Goal: Find specific page/section: Find specific page/section

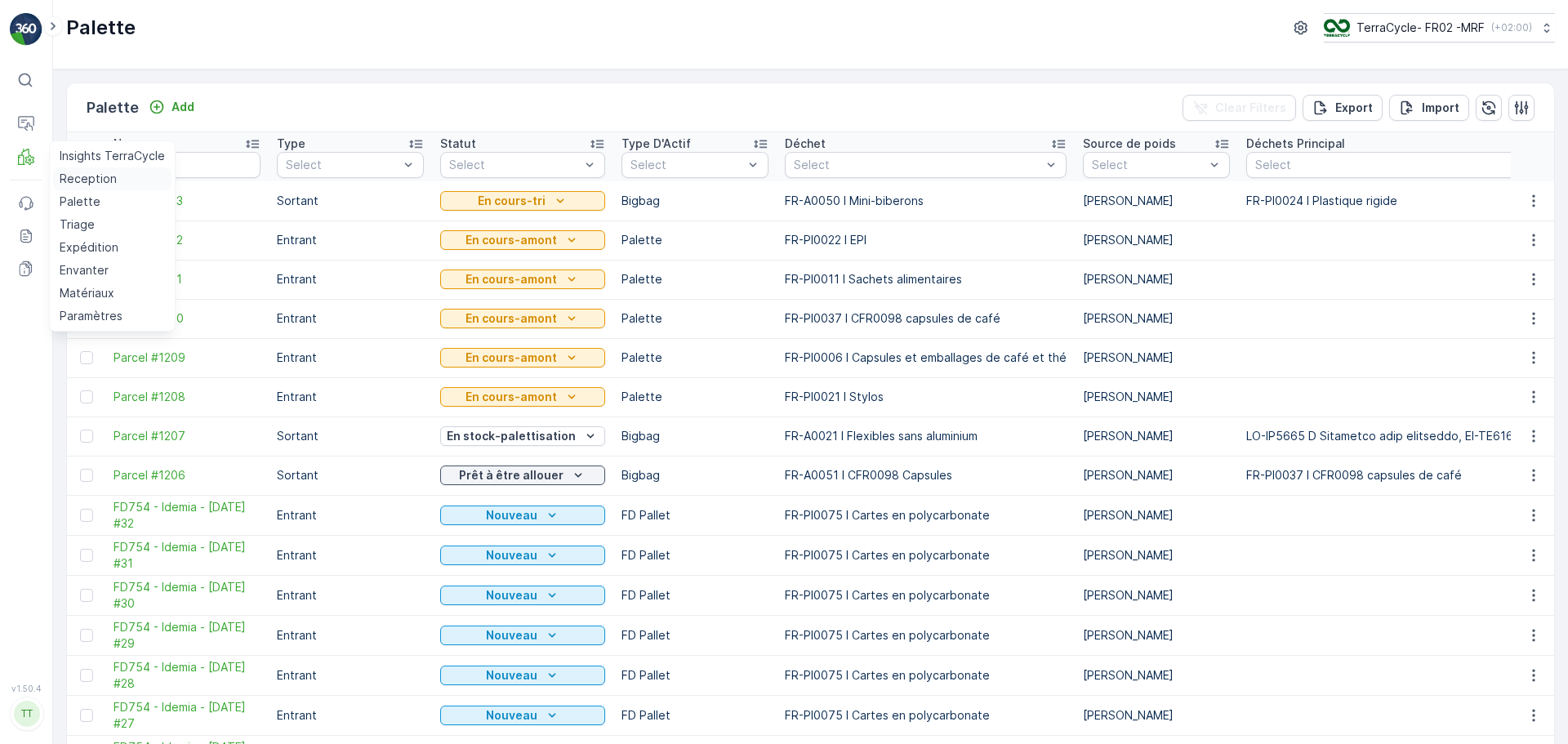
click at [84, 174] on p "Reception" at bounding box center [88, 178] width 57 height 16
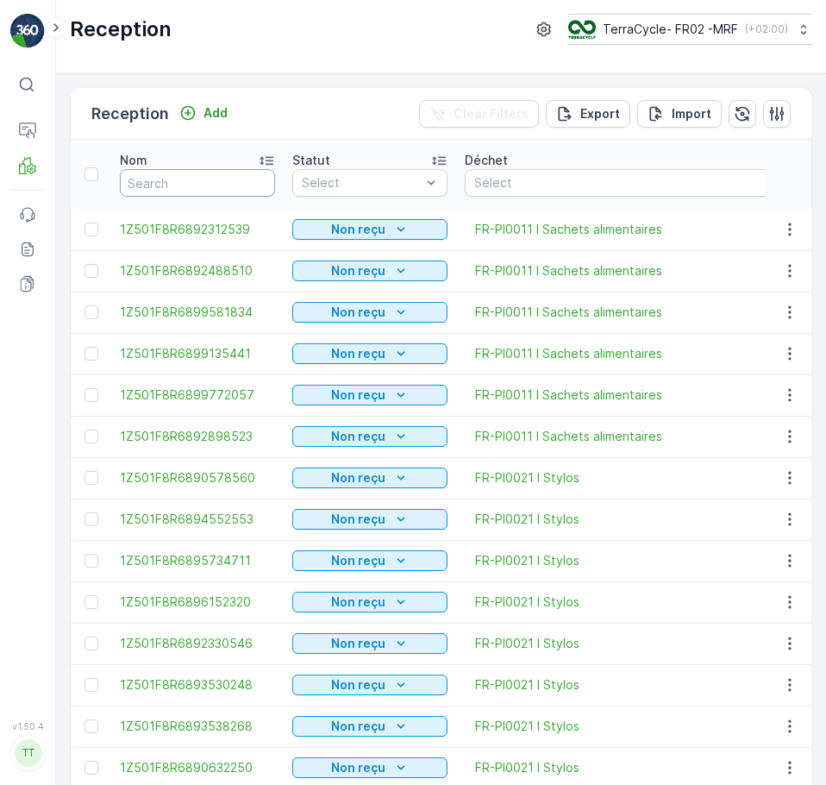
click at [210, 185] on input "text" at bounding box center [197, 183] width 155 height 28
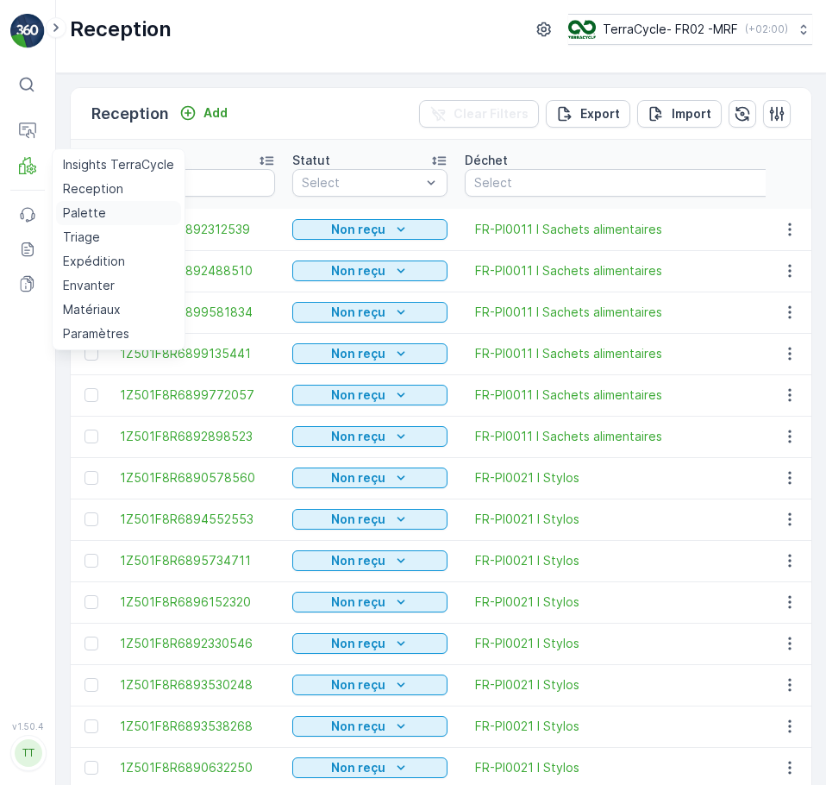
click at [76, 210] on p "Palette" at bounding box center [84, 212] width 43 height 17
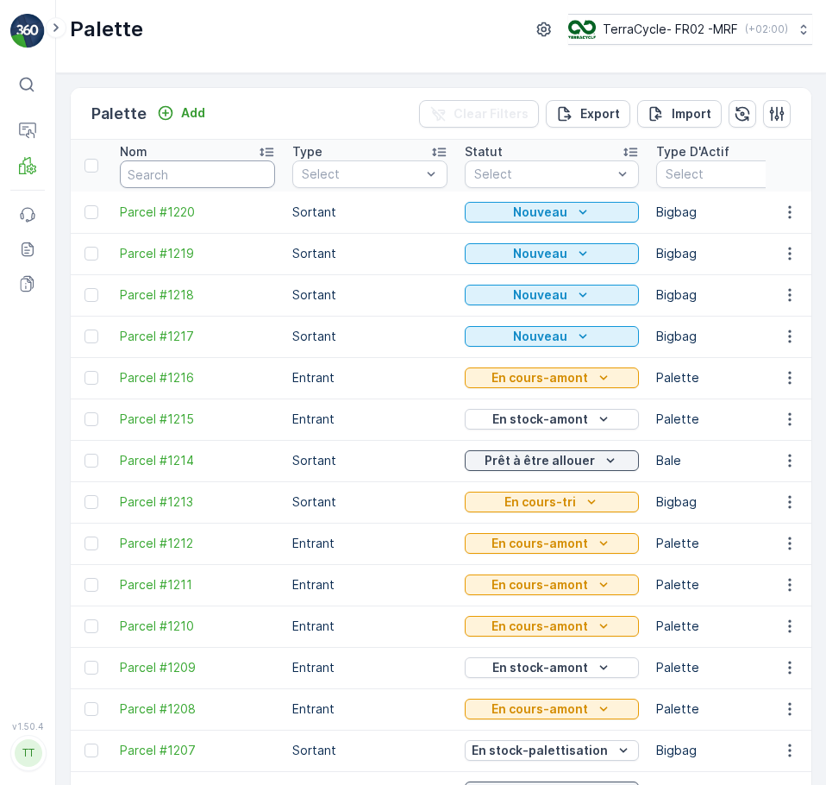
click at [192, 173] on input "text" at bounding box center [197, 174] width 155 height 28
type input "970"
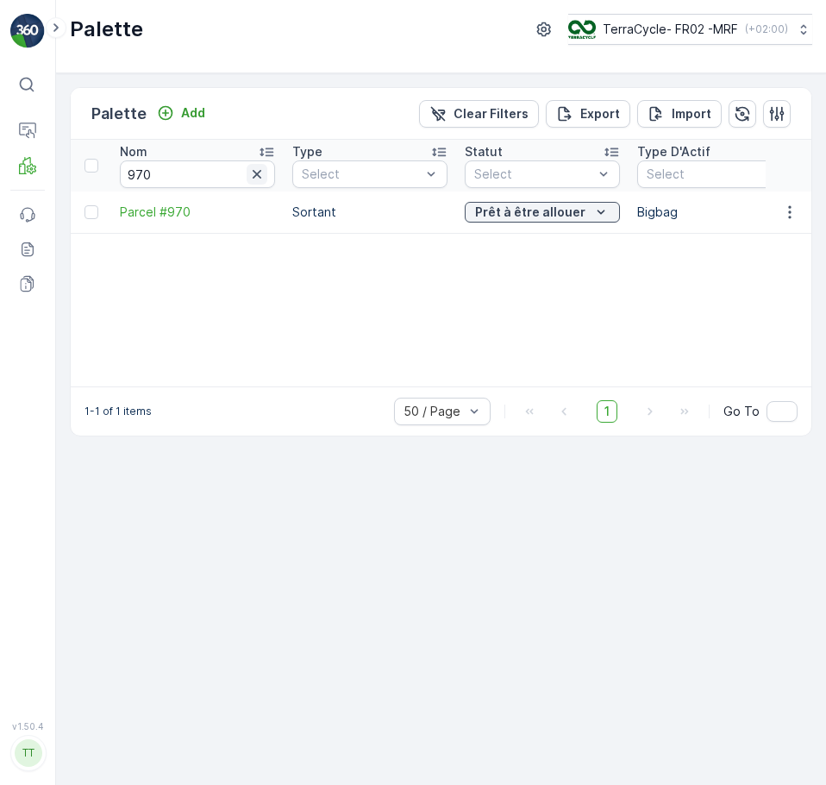
click at [259, 179] on icon "button" at bounding box center [256, 174] width 17 height 17
click at [202, 179] on input "text" at bounding box center [197, 174] width 155 height 28
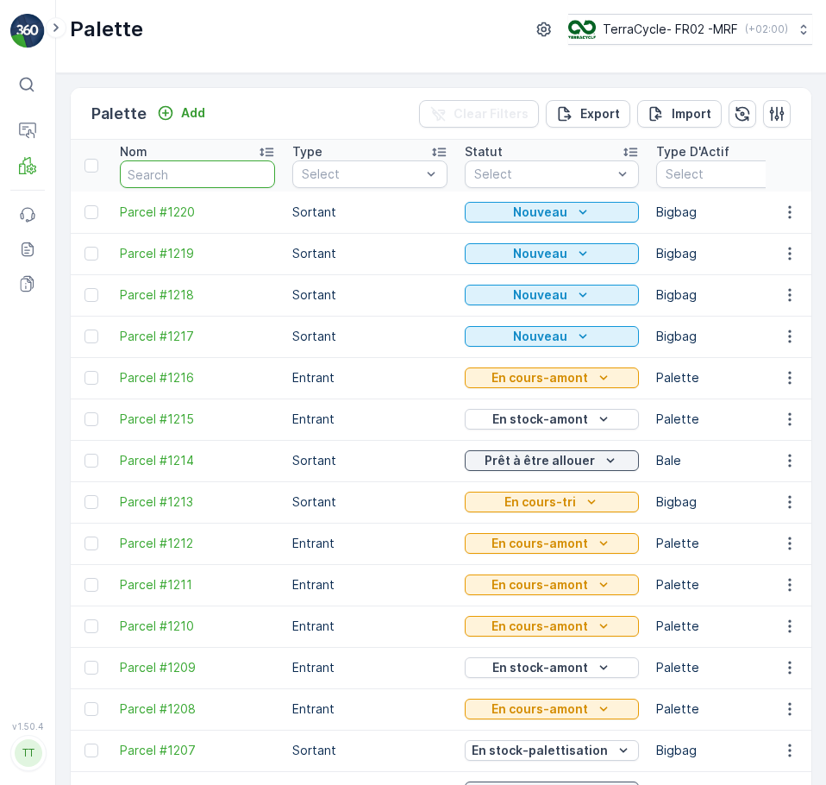
click at [202, 179] on input "text" at bounding box center [197, 174] width 155 height 28
type input "779"
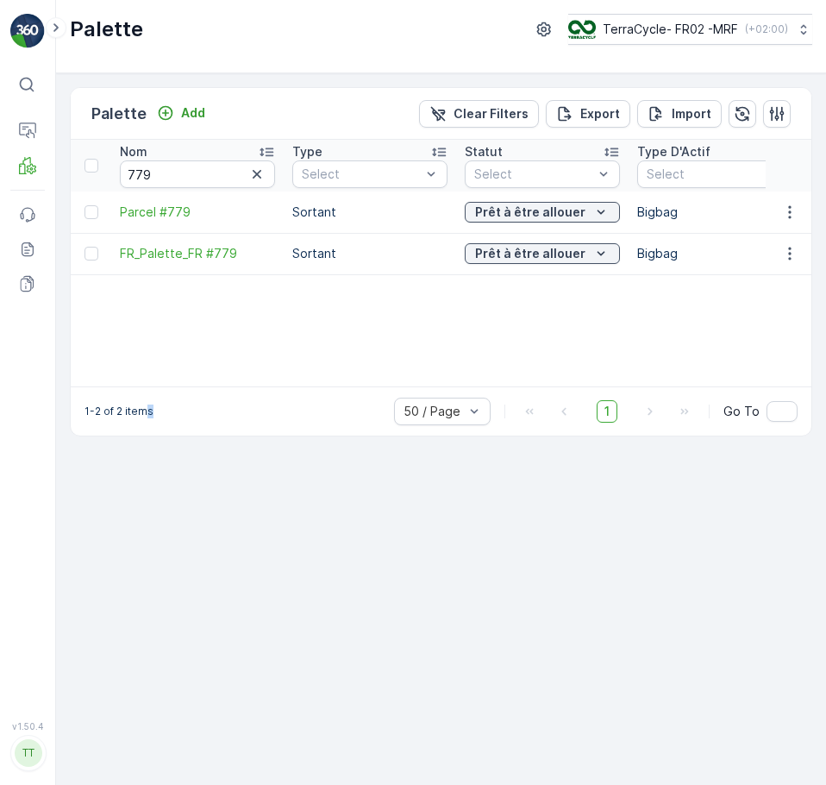
drag, startPoint x: 148, startPoint y: 388, endPoint x: 225, endPoint y: 387, distance: 76.8
click at [225, 387] on div "1-2 of 2 items 50 / Page 1 Go To" at bounding box center [441, 410] width 741 height 49
click at [262, 179] on icon "button" at bounding box center [256, 174] width 17 height 17
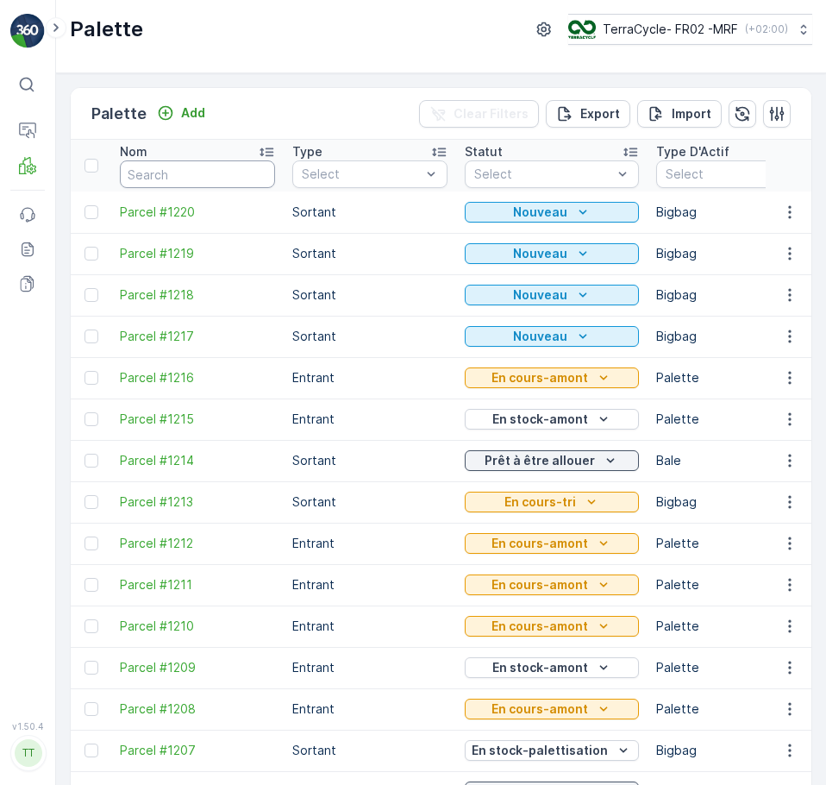
click at [155, 179] on input "text" at bounding box center [197, 174] width 155 height 28
type input "600"
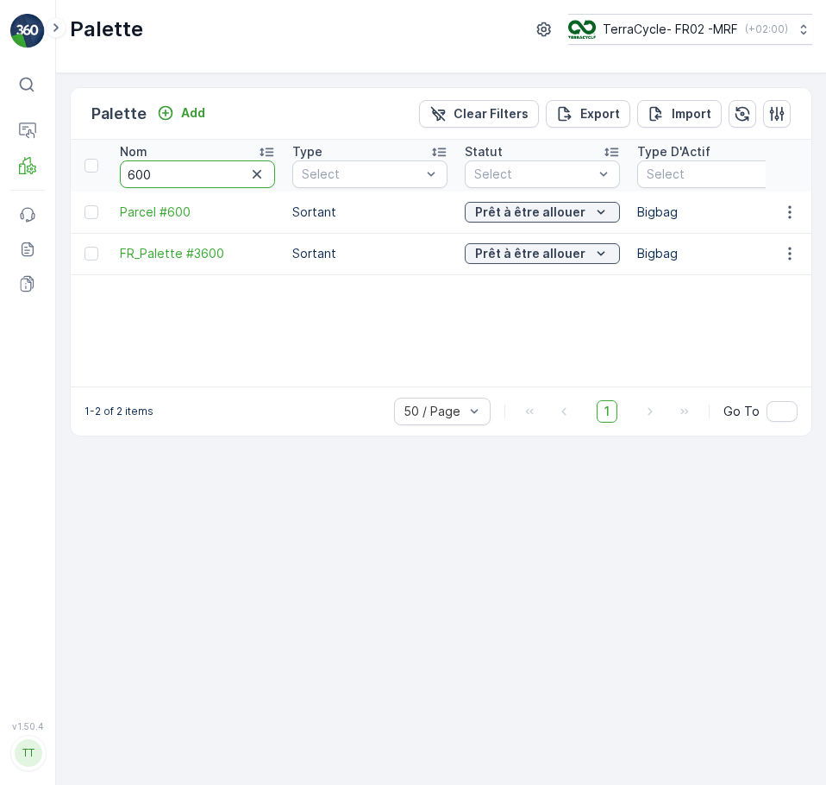
drag, startPoint x: 159, startPoint y: 173, endPoint x: 112, endPoint y: 176, distance: 46.7
click at [112, 176] on th "Nom 600" at bounding box center [197, 166] width 173 height 52
type input "894"
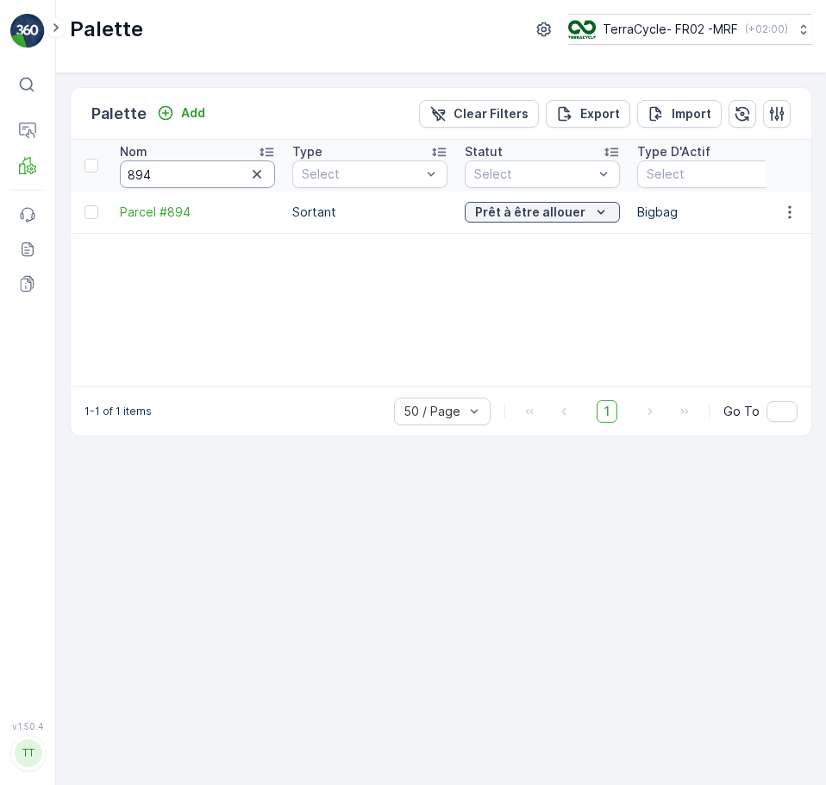
click at [191, 170] on input "894" at bounding box center [197, 174] width 155 height 28
type input "8"
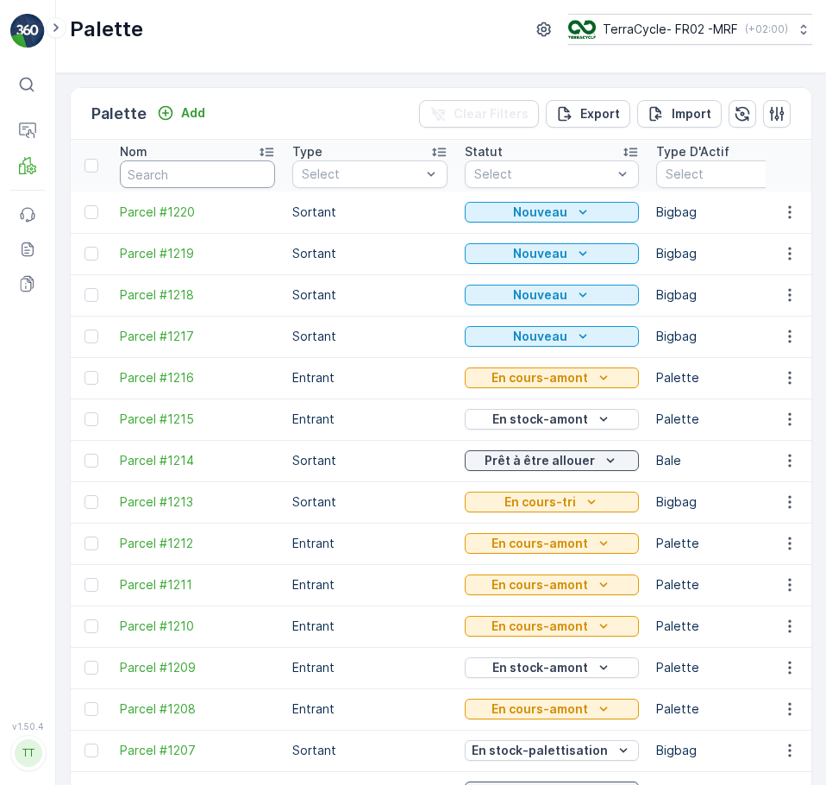
click at [230, 163] on input "text" at bounding box center [197, 174] width 155 height 28
click at [209, 167] on input "text" at bounding box center [197, 174] width 155 height 28
click at [174, 160] on th "Nom" at bounding box center [197, 166] width 173 height 52
click at [173, 167] on input "text" at bounding box center [197, 174] width 155 height 28
type input "11"
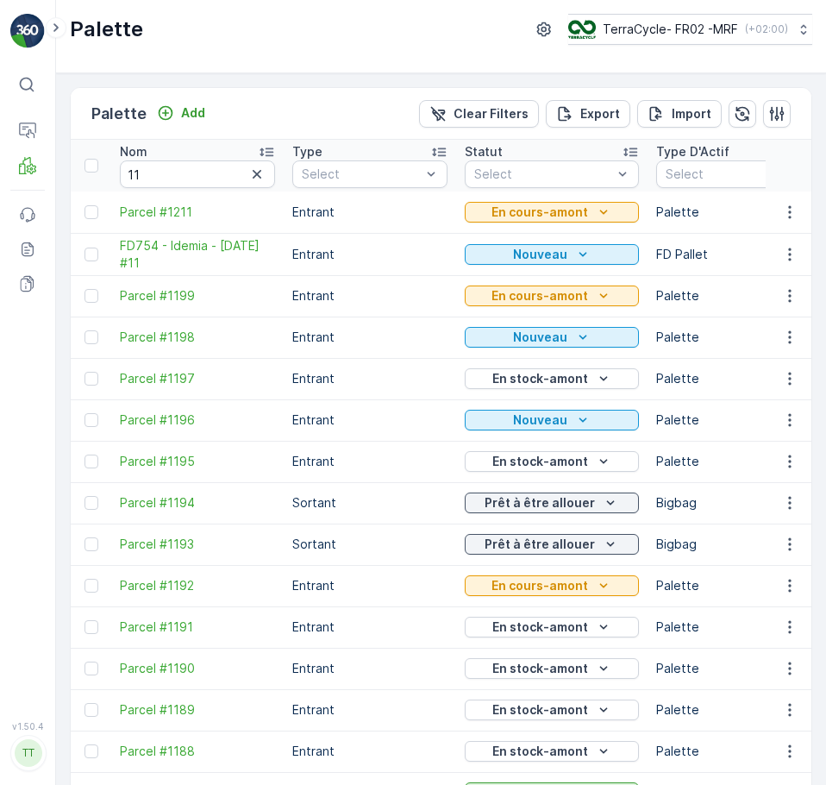
click at [174, 167] on input "11" at bounding box center [197, 174] width 155 height 28
type input "1173"
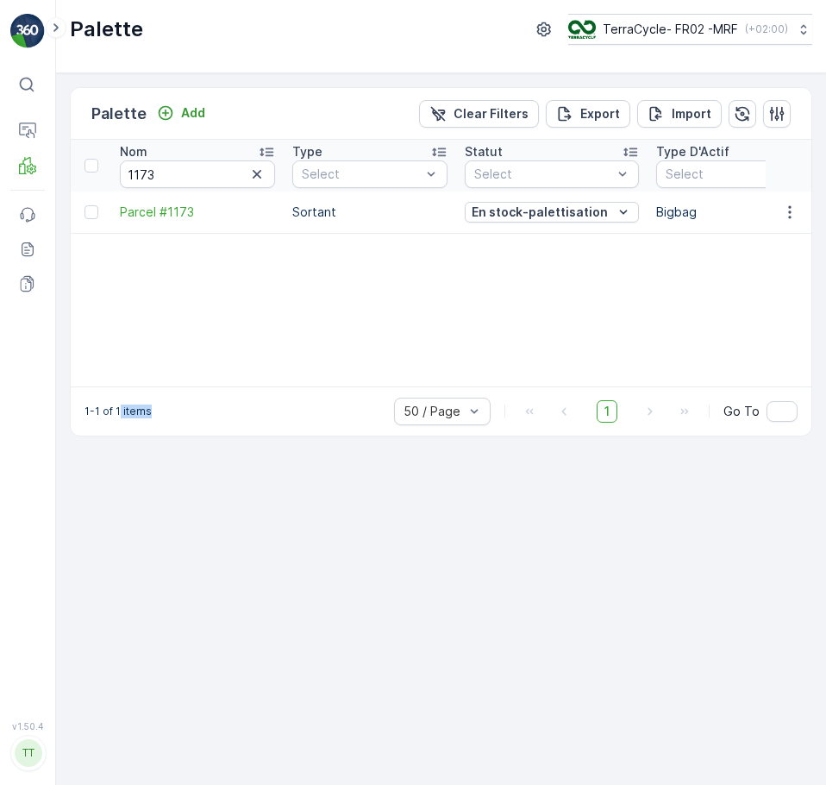
drag, startPoint x: 117, startPoint y: 387, endPoint x: 167, endPoint y: 391, distance: 50.1
click at [170, 391] on div "1-1 of 1 items 50 / Page 1 Go To" at bounding box center [441, 410] width 741 height 49
drag, startPoint x: 179, startPoint y: 171, endPoint x: 79, endPoint y: 173, distance: 100.1
type input "779"
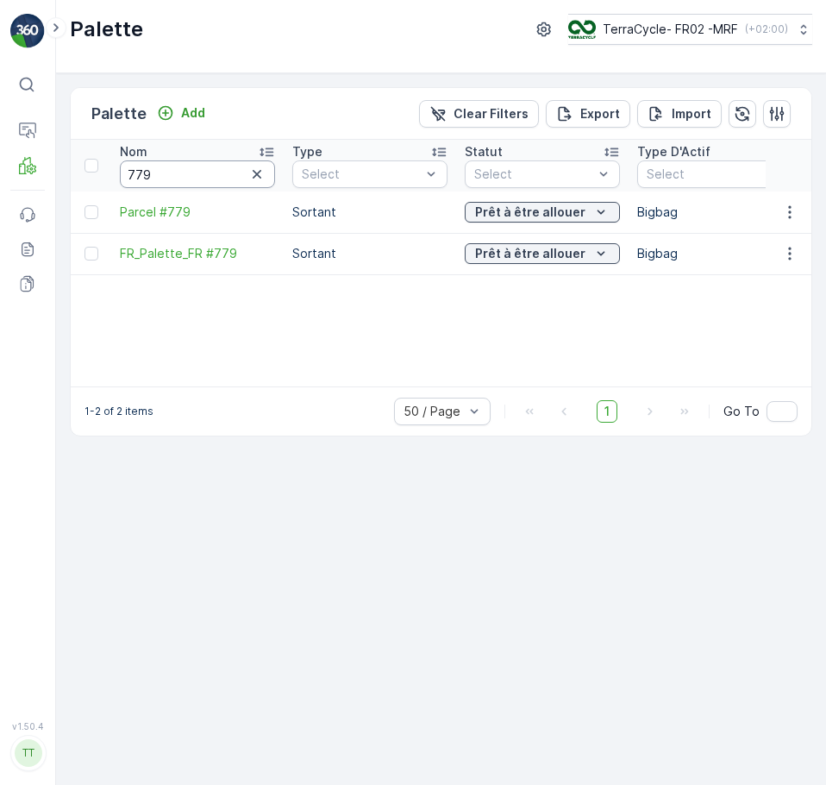
click at [167, 175] on input "779" at bounding box center [197, 174] width 155 height 28
type input "7"
type input "970"
click at [177, 180] on input "970" at bounding box center [197, 174] width 155 height 28
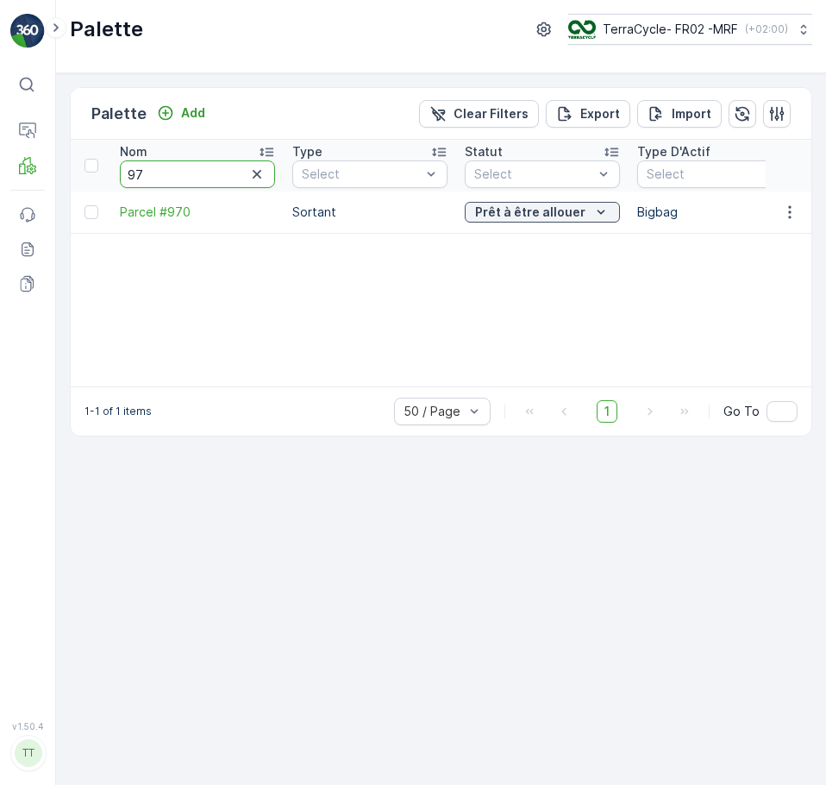
type input "9"
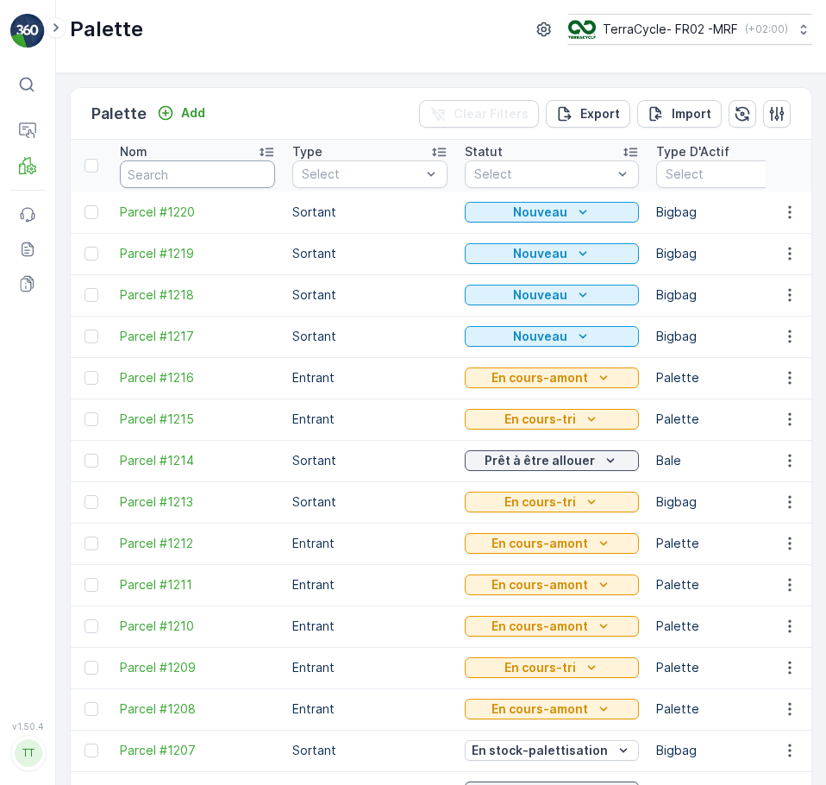
click at [167, 173] on input "text" at bounding box center [197, 174] width 155 height 28
type input "1214"
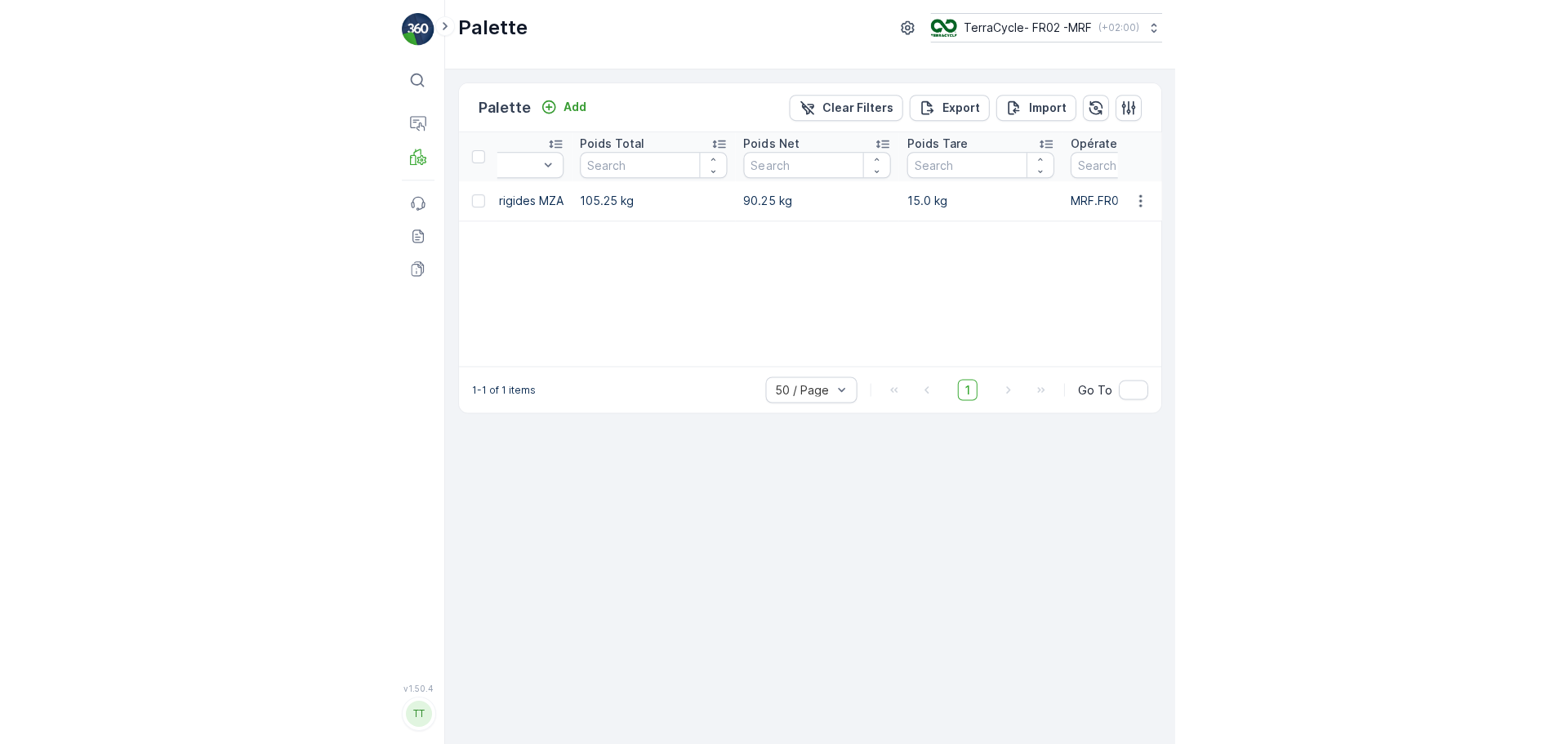
scroll to position [0, 2005]
